Goal: Check status: Check status

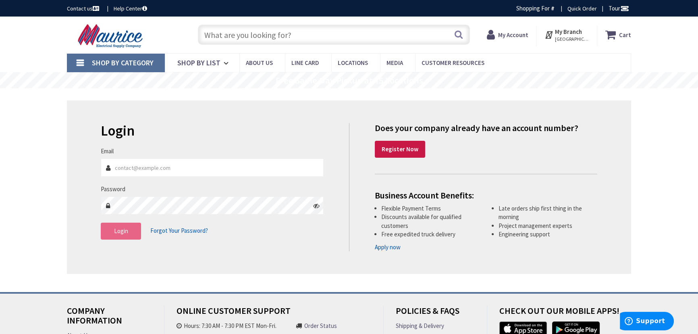
type input "[EMAIL_ADDRESS][DOMAIN_NAME]"
click at [115, 235] on button "Login" at bounding box center [121, 231] width 40 height 17
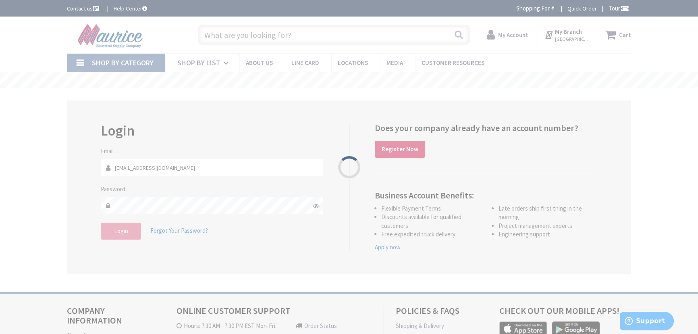
type input "[GEOGRAPHIC_DATA], [GEOGRAPHIC_DATA]"
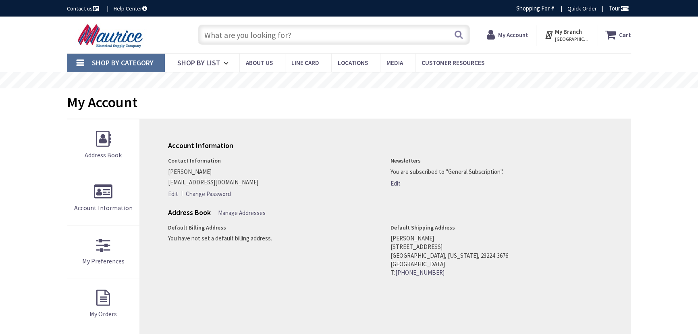
drag, startPoint x: 0, startPoint y: 0, endPoint x: 517, endPoint y: 37, distance: 518.7
click at [517, 37] on strong "My Account" at bounding box center [513, 35] width 30 height 8
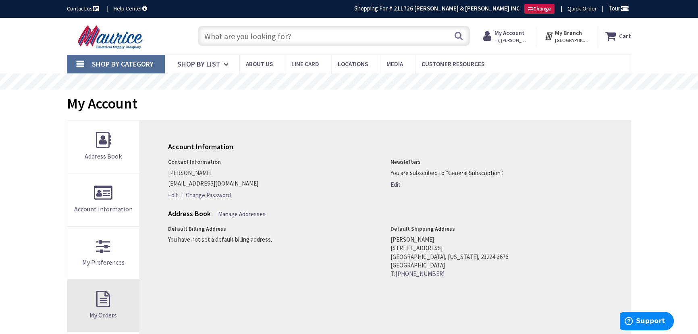
click at [106, 298] on link "My Orders" at bounding box center [103, 305] width 72 height 52
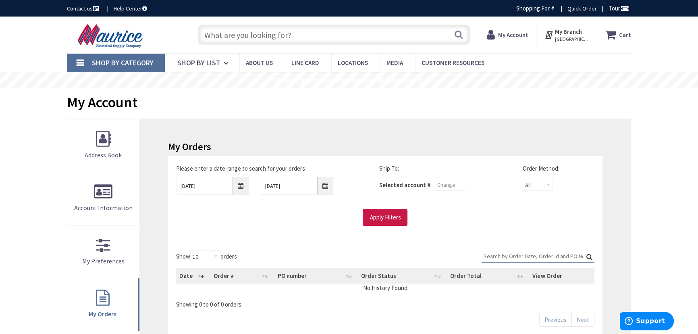
click at [500, 258] on input "Search:" at bounding box center [538, 256] width 113 height 12
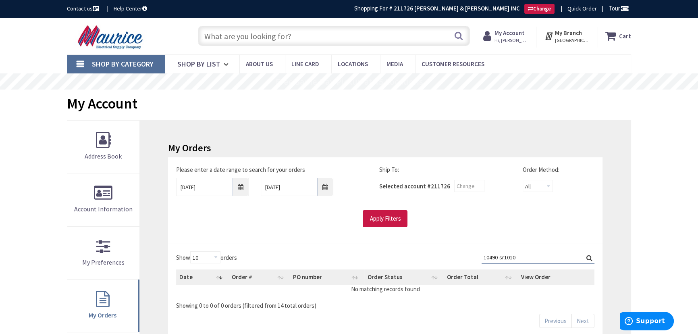
type input "10490-sr1010"
click at [238, 187] on input "[DATE]" at bounding box center [212, 187] width 73 height 18
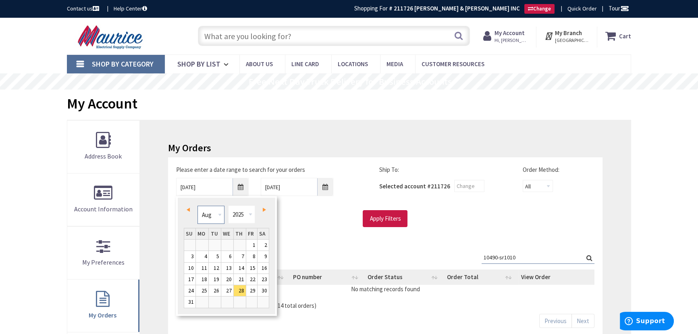
click at [218, 219] on select "Jan Feb Mar Apr May Jun [DATE] Aug Sep Oct Nov Dec" at bounding box center [211, 215] width 27 height 18
type input "[DATE]"
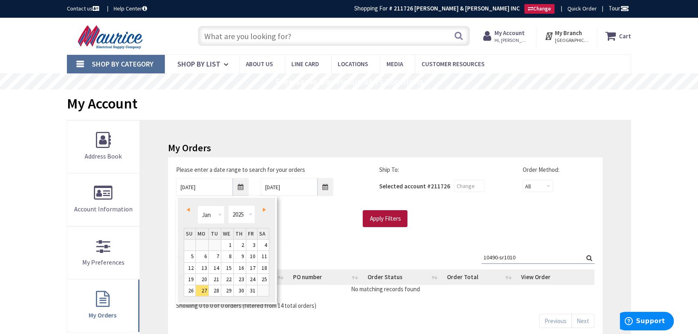
click at [375, 217] on input "Apply Filters" at bounding box center [385, 218] width 45 height 17
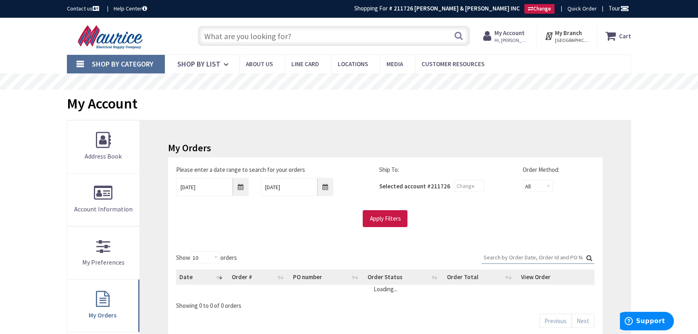
click at [517, 255] on input "Search:" at bounding box center [538, 257] width 113 height 12
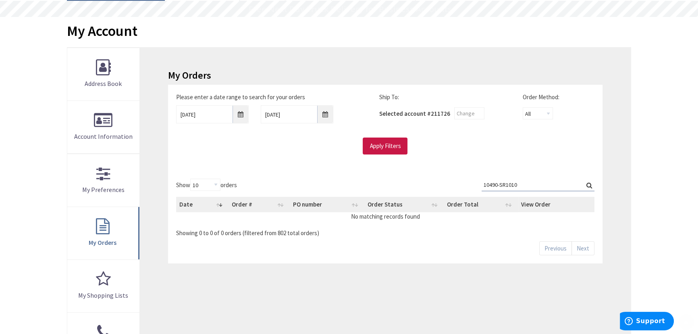
scroll to position [73, 0]
type input "10490-SR1010"
click at [590, 186] on label "Search: 10490-SR1010" at bounding box center [538, 184] width 113 height 13
click at [590, 186] on input "10490-SR1010" at bounding box center [538, 184] width 113 height 12
click at [548, 183] on input "10490-SR1010" at bounding box center [538, 184] width 113 height 12
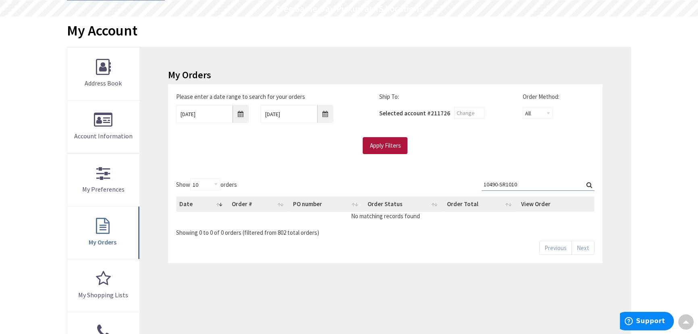
click at [373, 148] on input "Apply Filters" at bounding box center [385, 145] width 45 height 17
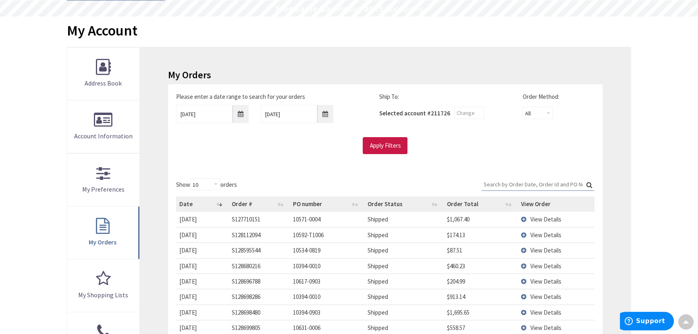
click at [536, 188] on input "Search:" at bounding box center [538, 184] width 113 height 12
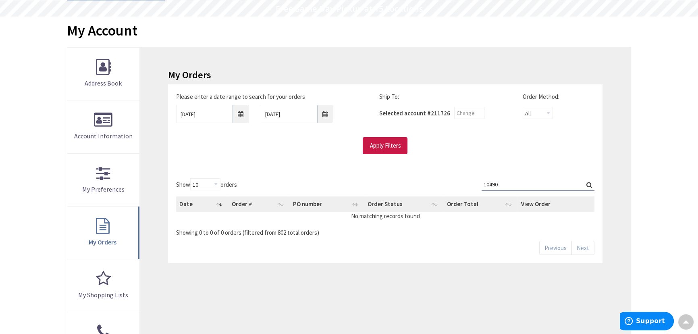
type input "10490"
click at [590, 185] on label "Search: 10490" at bounding box center [538, 184] width 113 height 13
click at [590, 185] on input "10490" at bounding box center [538, 184] width 113 height 12
click at [242, 120] on input "[DATE]" at bounding box center [212, 114] width 73 height 18
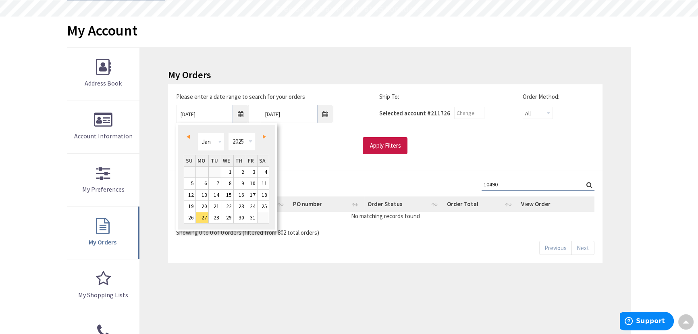
click at [188, 136] on span "Prev" at bounding box center [188, 137] width 3 height 4
click at [254, 169] on link "1" at bounding box center [251, 172] width 11 height 11
type input "[DATE]"
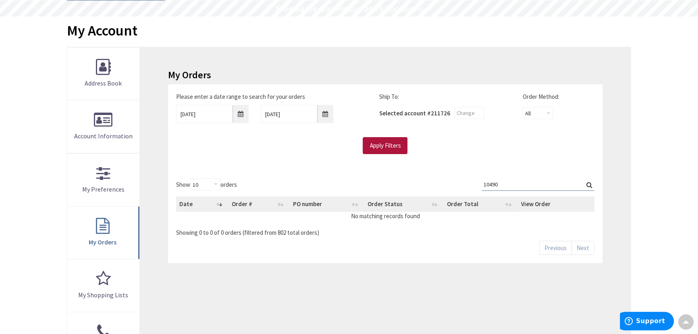
click at [377, 149] on input "Apply Filters" at bounding box center [385, 145] width 45 height 17
click at [537, 183] on input "Search:" at bounding box center [538, 184] width 113 height 12
type input "10490"
click at [377, 139] on input "Apply Filters" at bounding box center [385, 145] width 45 height 17
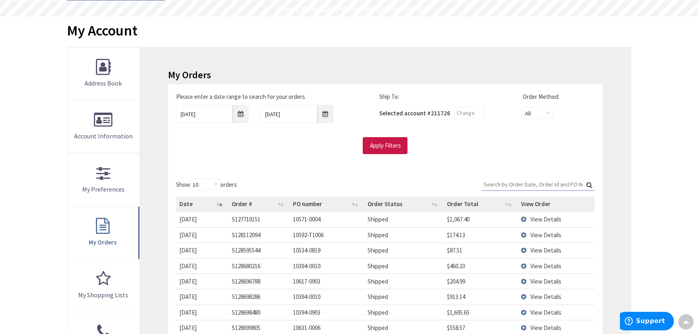
click at [490, 183] on input "Search:" at bounding box center [538, 184] width 113 height 12
type input "1"
click at [221, 114] on input "[DATE]" at bounding box center [212, 114] width 73 height 18
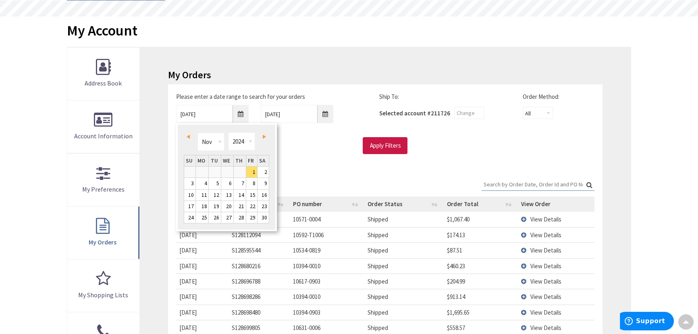
click at [184, 133] on div "Prev Next Jan Feb Mar Apr May Jun [DATE] Aug Sep Oct Nov [DATE] 1981 1982 1983 …" at bounding box center [226, 143] width 85 height 24
click at [189, 135] on span "Prev" at bounding box center [188, 137] width 3 height 4
type input "[DATE]"
click at [391, 148] on input "Apply Filters" at bounding box center [385, 145] width 45 height 17
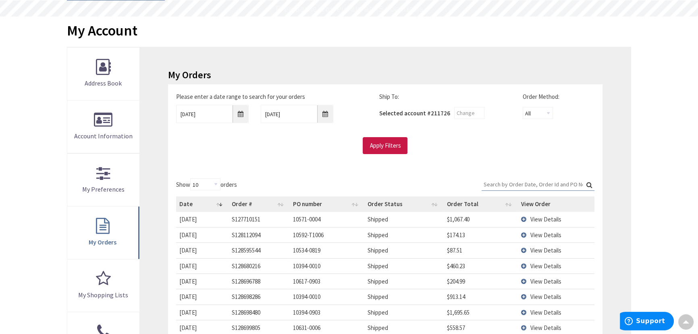
drag, startPoint x: 496, startPoint y: 181, endPoint x: 492, endPoint y: 183, distance: 4.2
click at [492, 183] on input "Search:" at bounding box center [538, 184] width 113 height 12
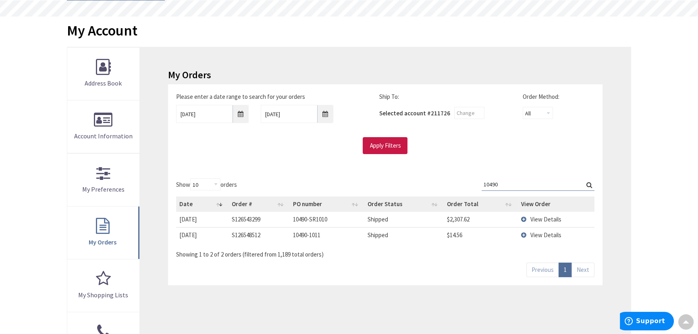
type input "10490"
click at [541, 218] on span "View Details" at bounding box center [546, 219] width 31 height 8
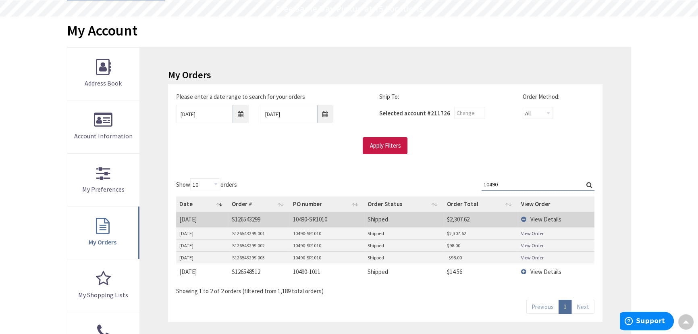
click at [533, 246] on link "View Order" at bounding box center [532, 245] width 23 height 7
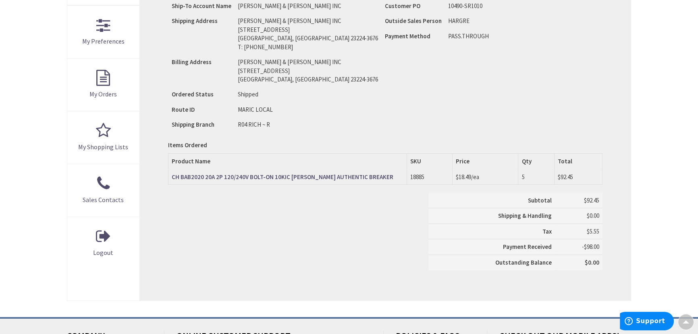
scroll to position [221, 0]
